Goal: Obtain resource: Download file/media

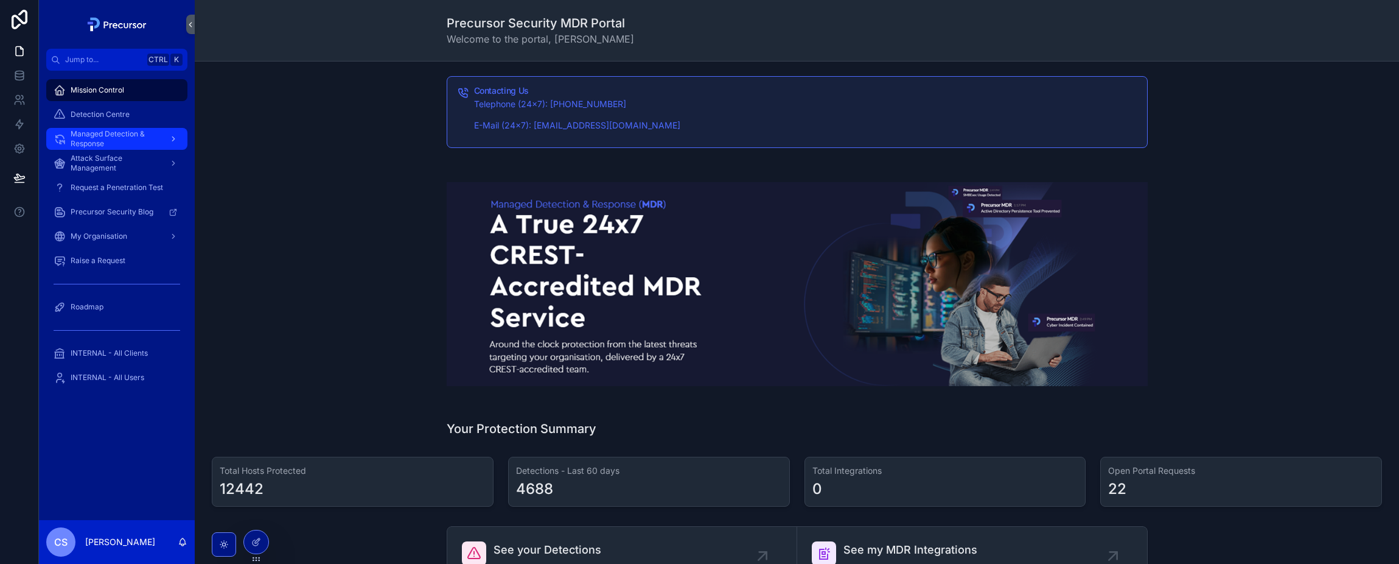
click at [130, 140] on span "Managed Detection & Response" at bounding box center [115, 138] width 89 height 19
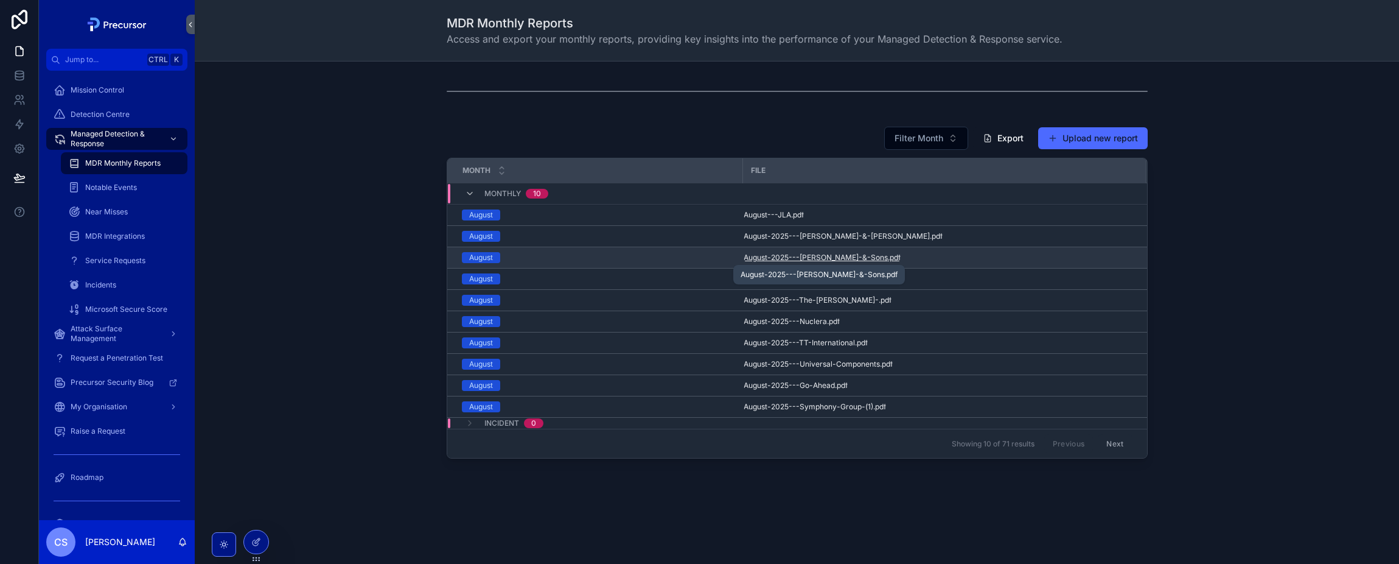
click at [809, 261] on span "August-2025---[PERSON_NAME]-&-Sons" at bounding box center [816, 258] width 144 height 10
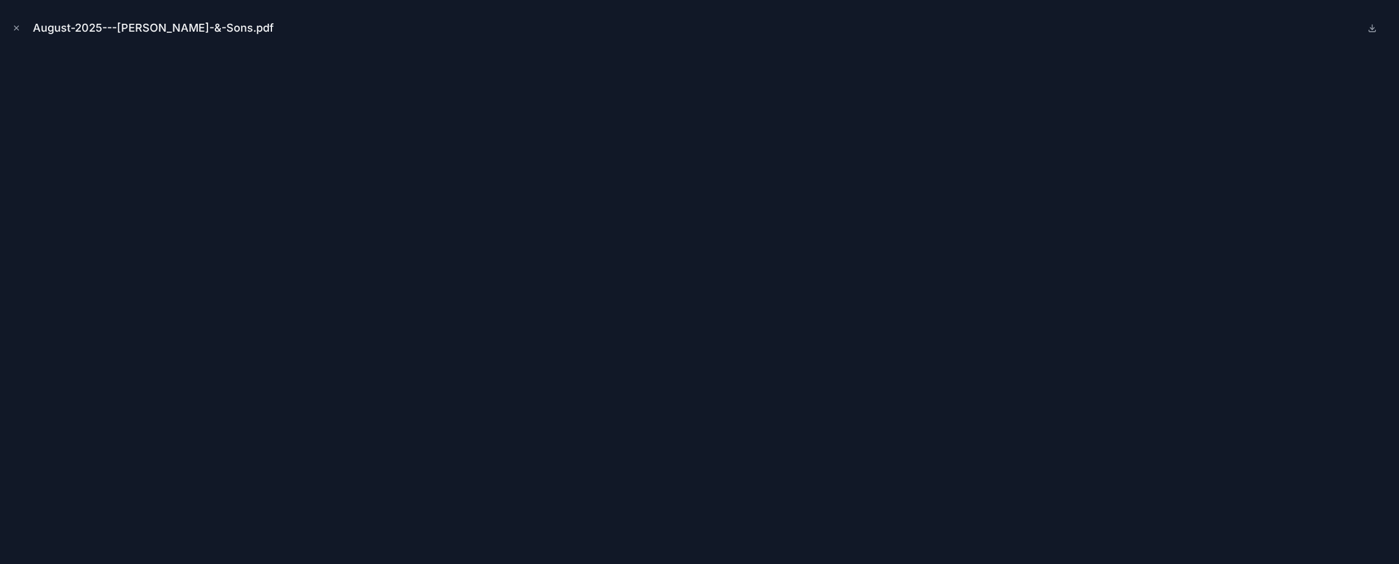
click at [616, 29] on div "August-2025---[PERSON_NAME]-&-Sons.pdf" at bounding box center [700, 28] width 1380 height 37
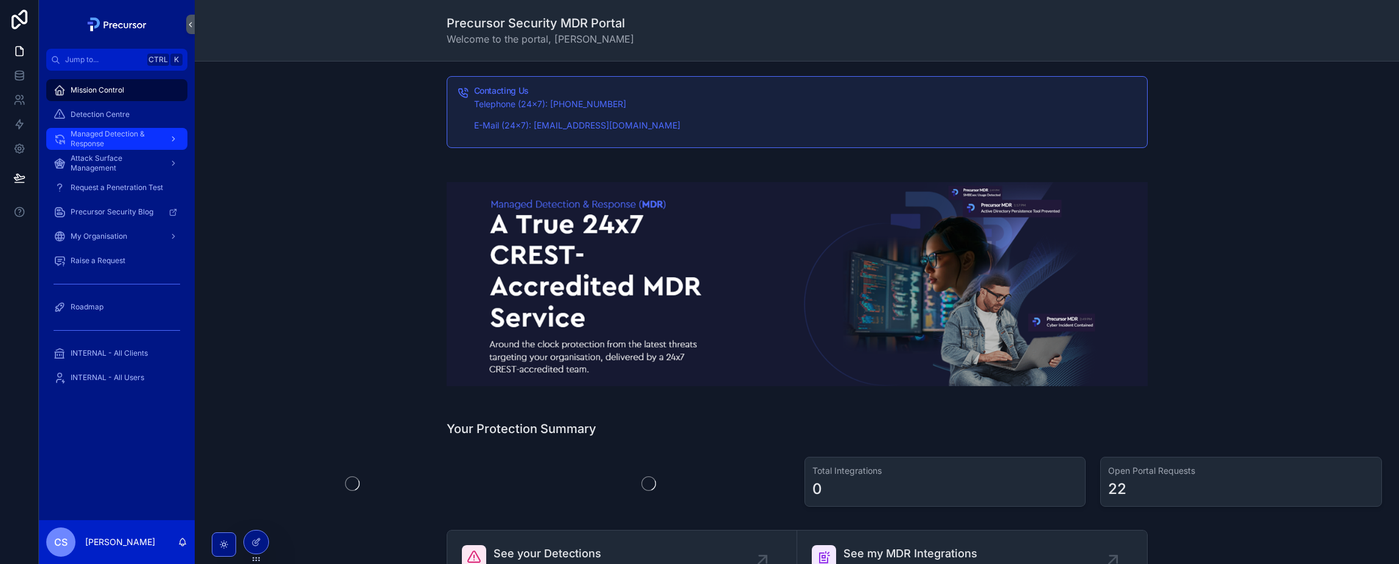
click at [96, 136] on span "Managed Detection & Response" at bounding box center [115, 138] width 89 height 19
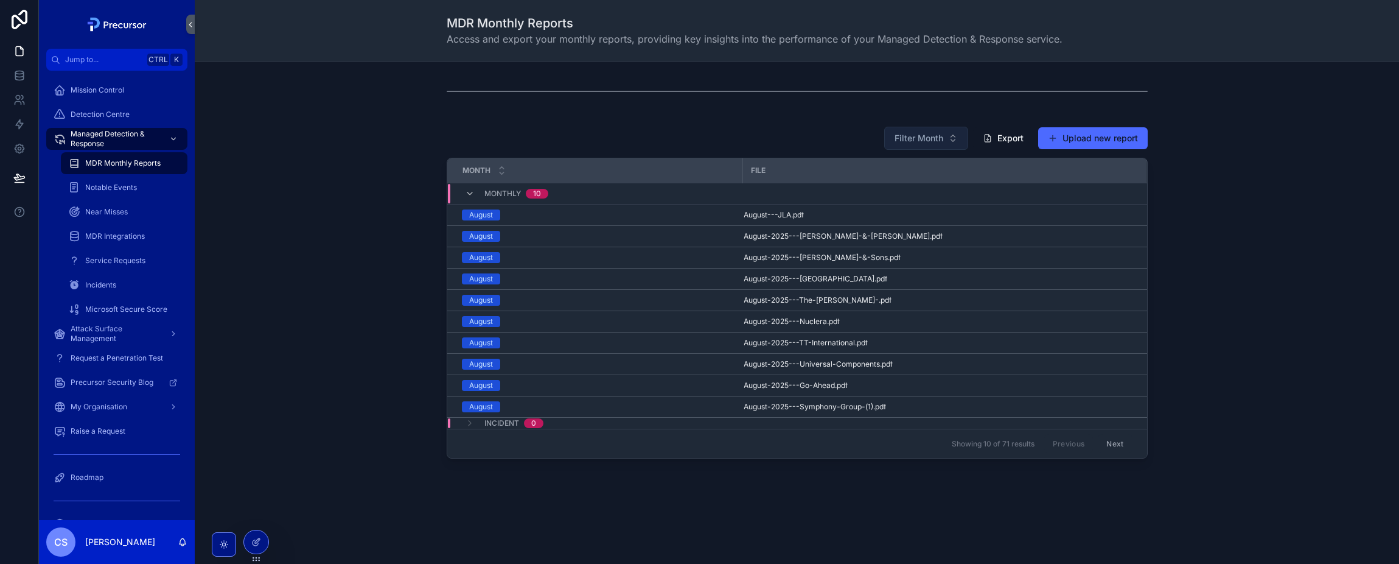
click at [922, 136] on span "Filter Month" at bounding box center [919, 138] width 49 height 12
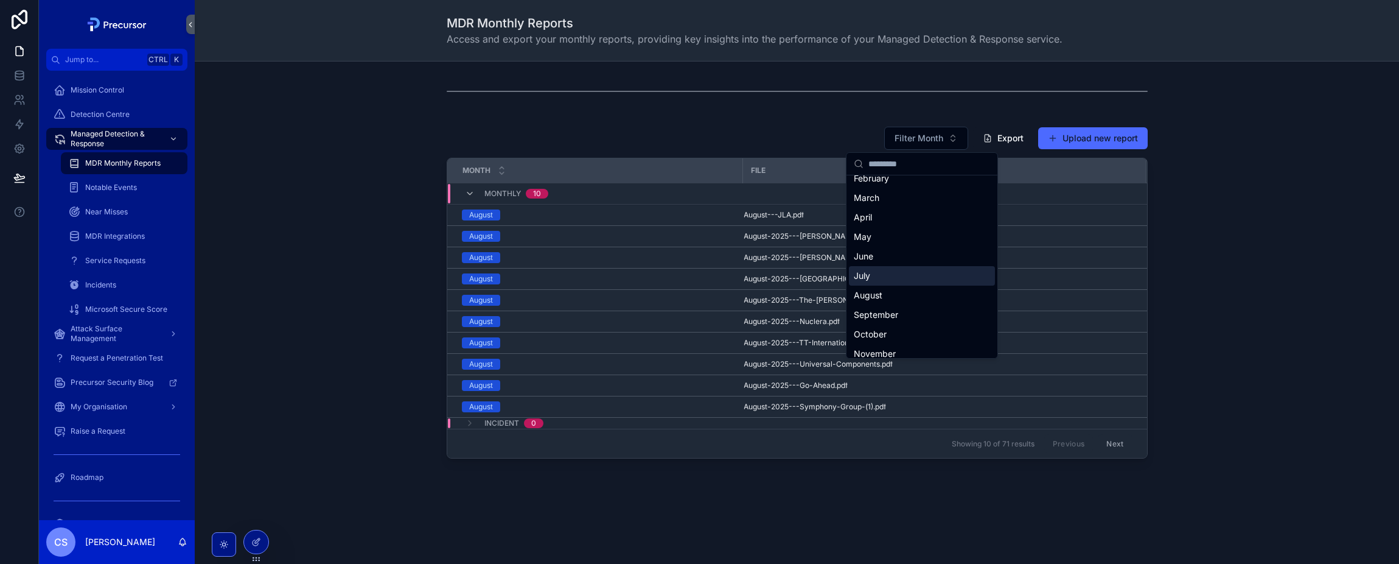
scroll to position [56, 0]
click at [861, 242] on div "July" at bounding box center [922, 248] width 146 height 19
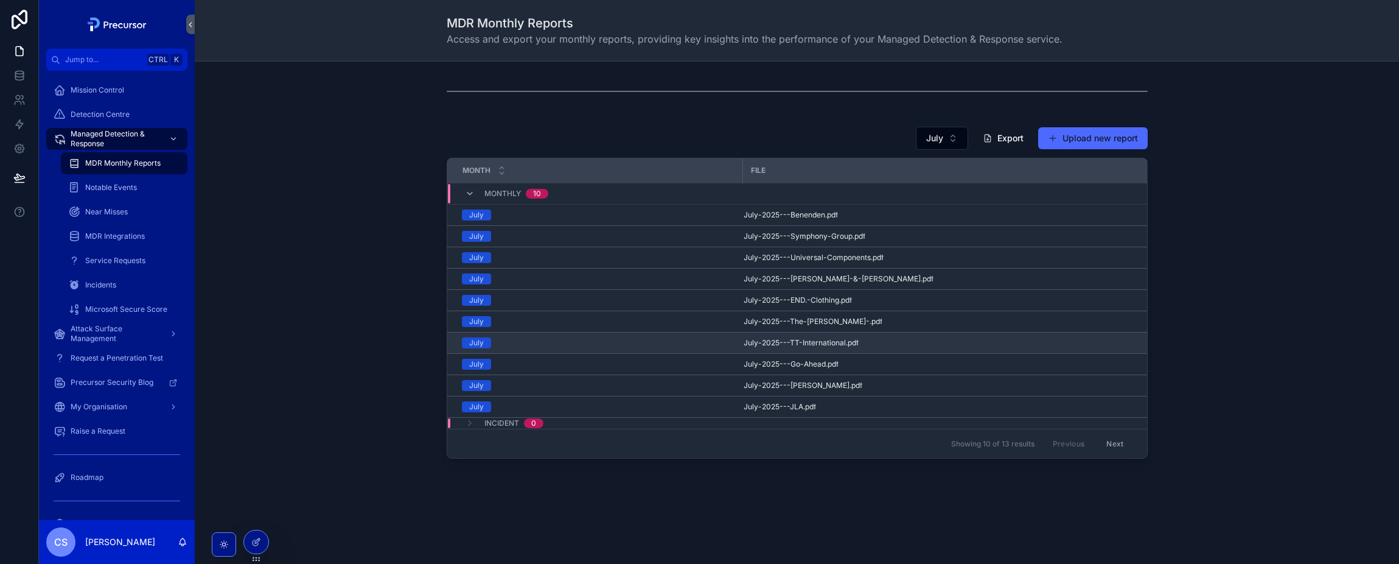
scroll to position [3, 0]
click at [937, 138] on span "July" at bounding box center [934, 138] width 17 height 12
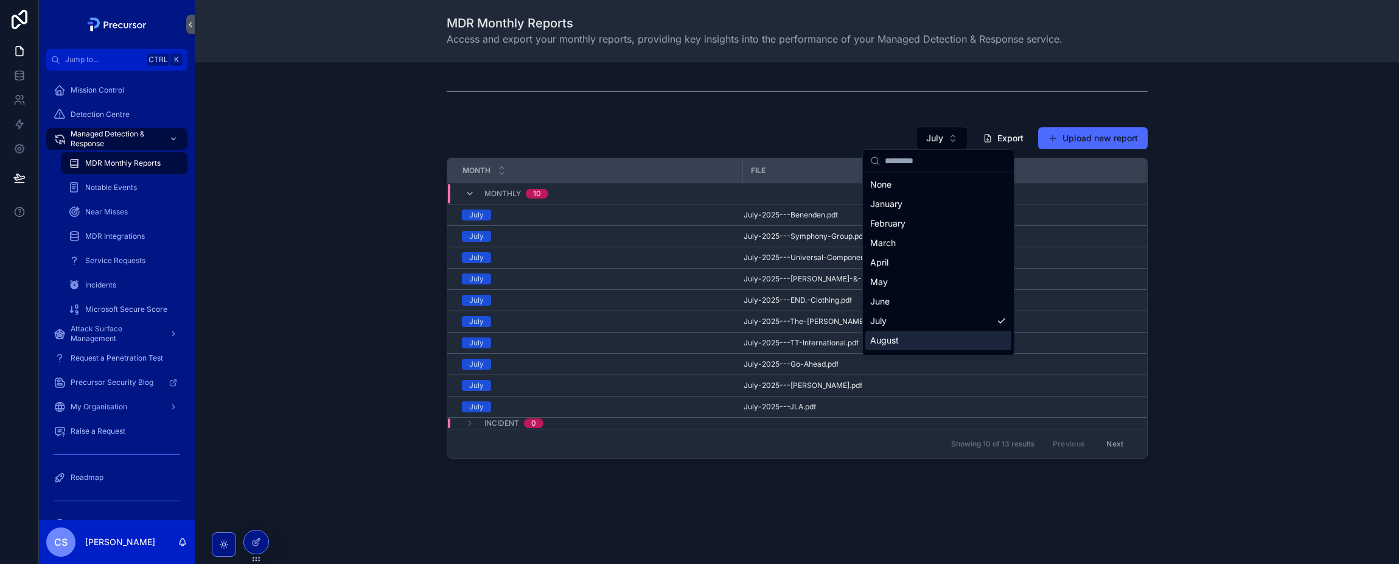
click at [903, 339] on div "August" at bounding box center [938, 339] width 146 height 19
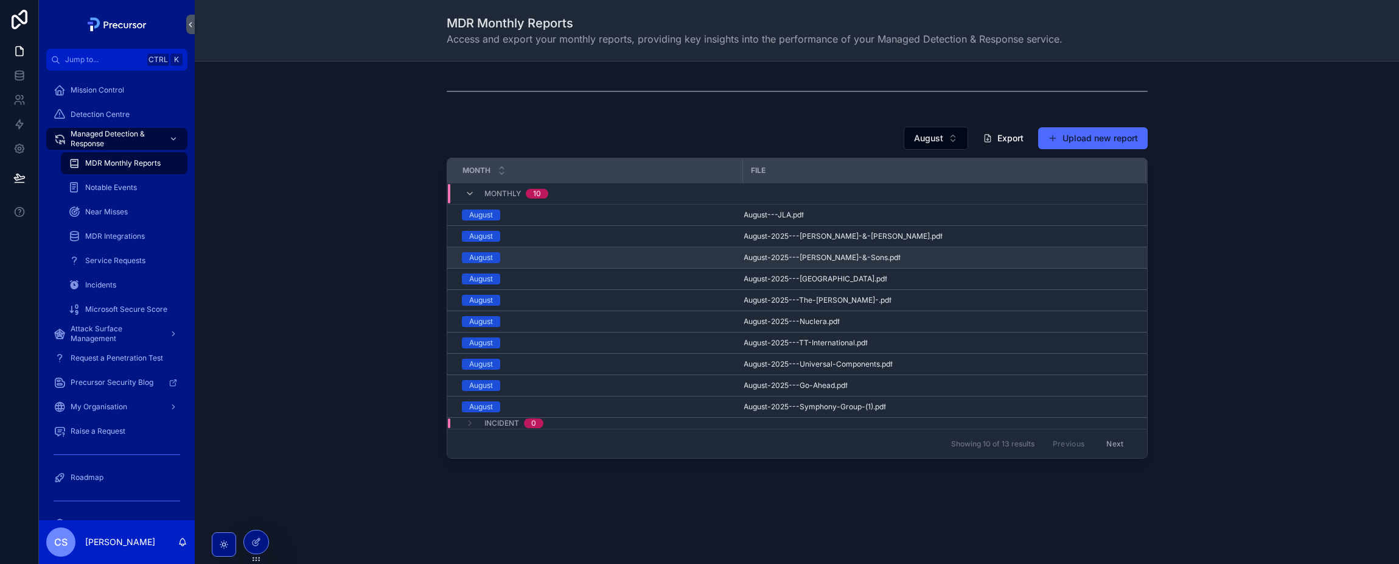
click at [806, 251] on td "August-2025---[PERSON_NAME]-&-Sons .pdf" at bounding box center [945, 257] width 404 height 21
click at [806, 258] on span "August-2025---[PERSON_NAME]-&-Sons" at bounding box center [816, 258] width 144 height 10
